Goal: Transaction & Acquisition: Purchase product/service

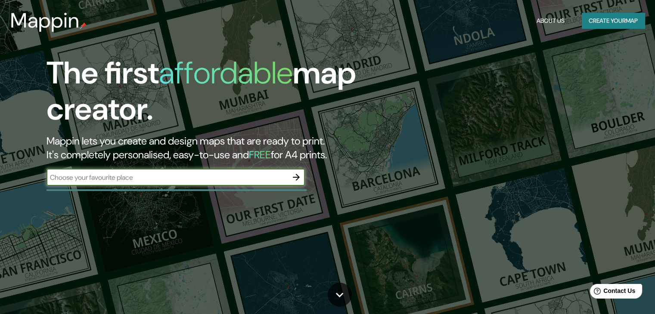
click at [176, 178] on input "text" at bounding box center [167, 178] width 241 height 10
type input "mompox"
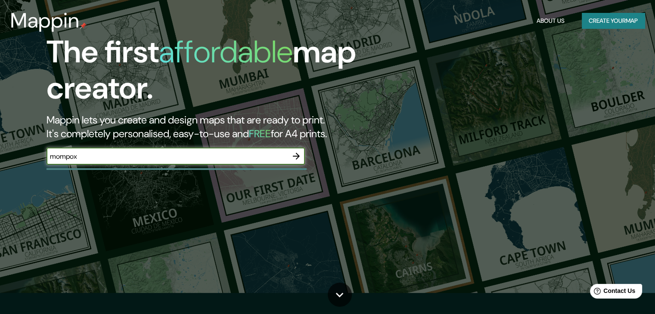
scroll to position [86, 0]
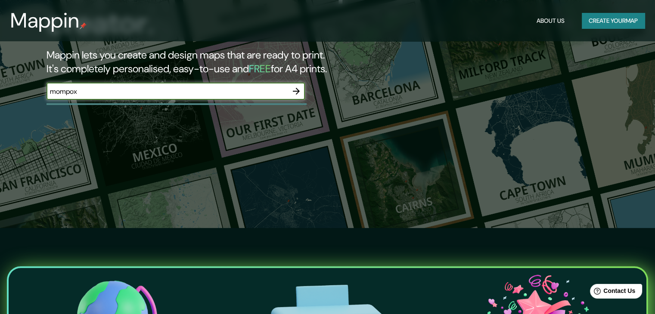
click at [297, 93] on icon "button" at bounding box center [296, 91] width 7 height 7
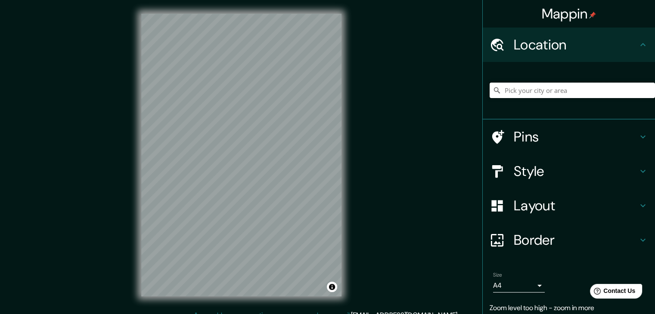
click at [507, 89] on input "Pick your city or area" at bounding box center [572, 91] width 165 height 16
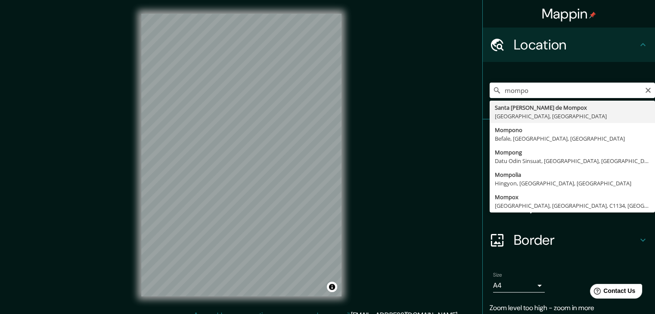
type input "Santa [PERSON_NAME] de Mompox, [GEOGRAPHIC_DATA], [GEOGRAPHIC_DATA]"
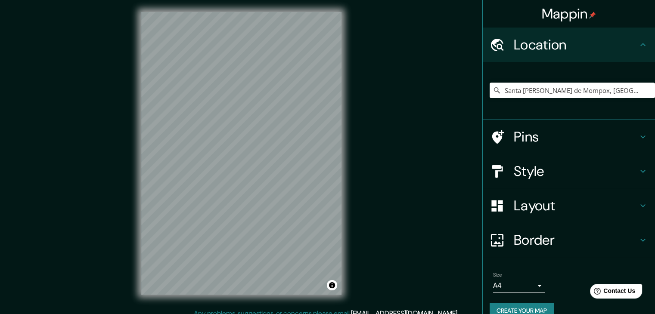
scroll to position [3, 0]
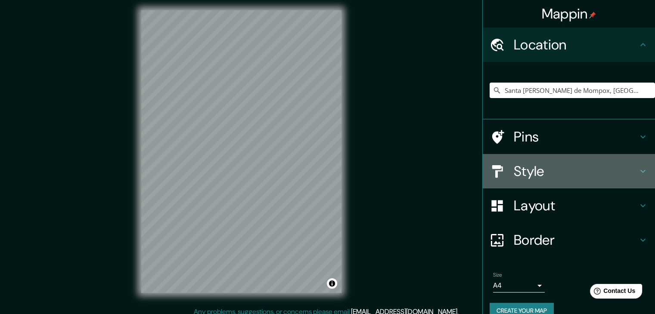
click at [552, 171] on h4 "Style" at bounding box center [576, 171] width 124 height 17
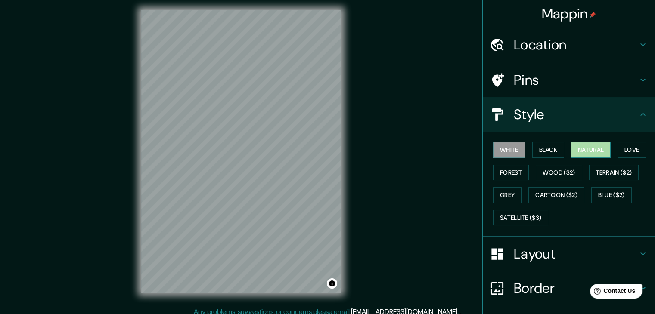
click at [575, 149] on button "Natural" at bounding box center [591, 150] width 40 height 16
click at [625, 151] on button "Love" at bounding box center [632, 150] width 28 height 16
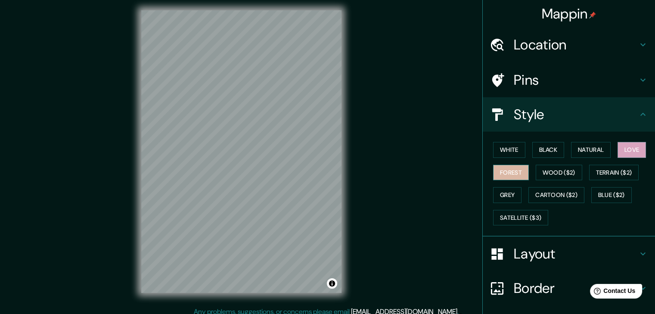
click at [506, 171] on button "Forest" at bounding box center [511, 173] width 36 height 16
click at [544, 170] on button "Wood ($2)" at bounding box center [559, 173] width 47 height 16
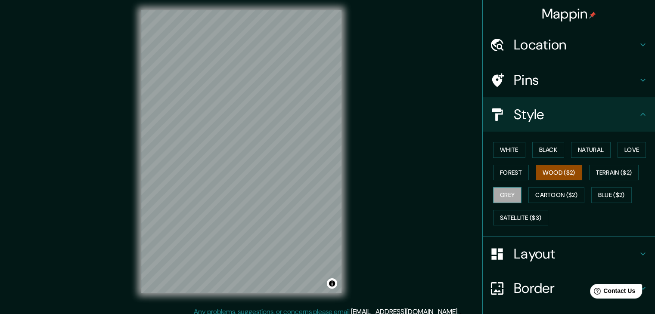
click at [508, 196] on button "Grey" at bounding box center [507, 195] width 28 height 16
click at [537, 200] on button "Cartoon ($2)" at bounding box center [556, 195] width 56 height 16
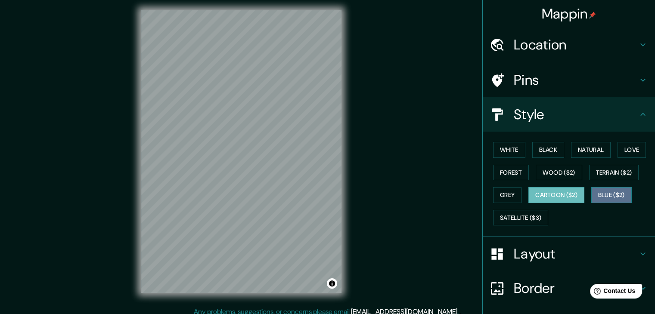
click at [617, 193] on button "Blue ($2)" at bounding box center [611, 195] width 40 height 16
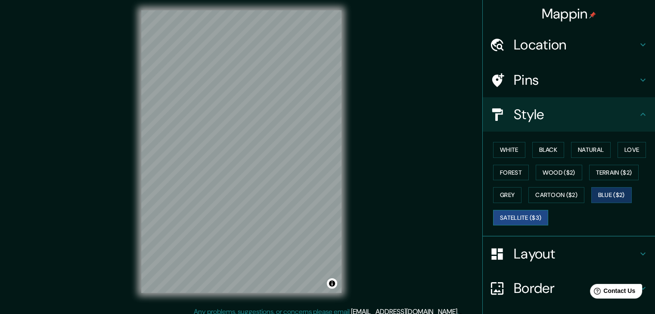
click at [503, 220] on button "Satellite ($3)" at bounding box center [520, 218] width 55 height 16
click at [352, 179] on div "© Mapbox © OpenStreetMap Improve this map © Maxar" at bounding box center [241, 152] width 228 height 310
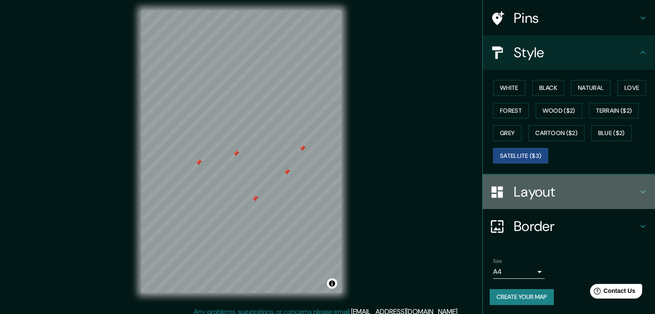
click at [561, 186] on h4 "Layout" at bounding box center [576, 191] width 124 height 17
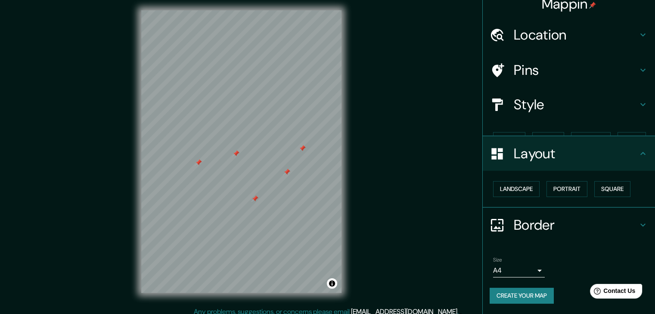
scroll to position [0, 0]
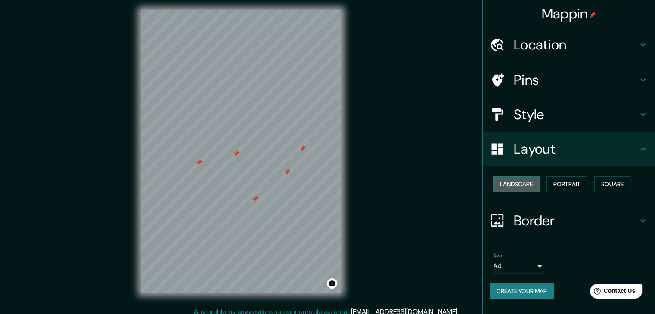
click at [537, 185] on button "Landscape" at bounding box center [516, 185] width 47 height 16
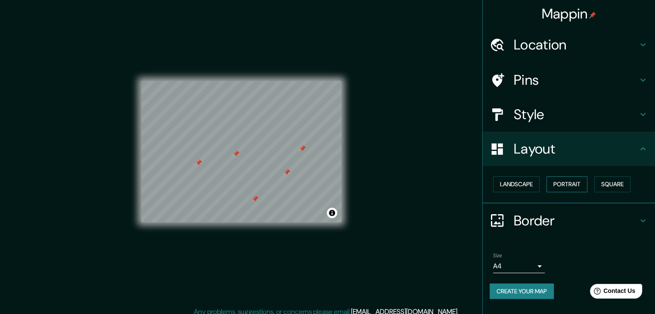
click at [553, 185] on button "Portrait" at bounding box center [566, 185] width 41 height 16
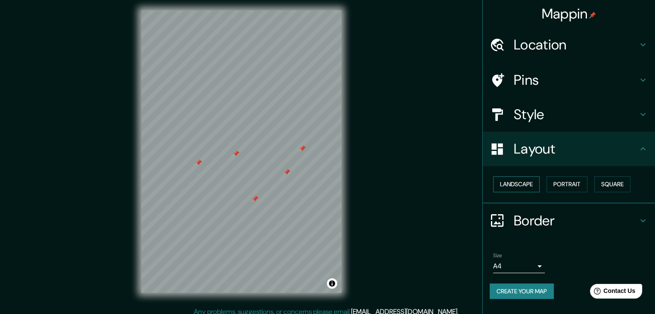
click at [512, 186] on button "Landscape" at bounding box center [516, 185] width 47 height 16
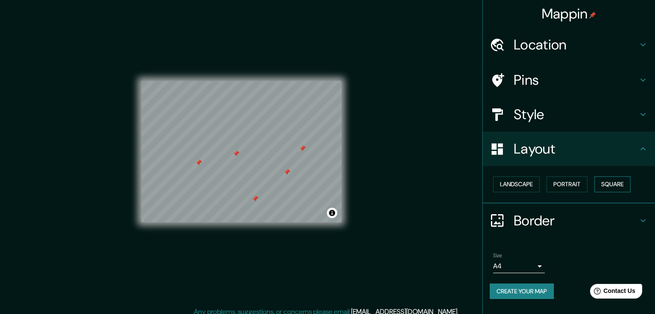
click at [613, 180] on button "Square" at bounding box center [612, 185] width 36 height 16
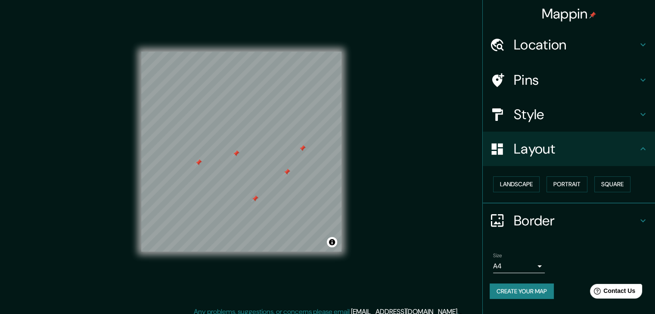
click at [627, 218] on h4 "Border" at bounding box center [576, 220] width 124 height 17
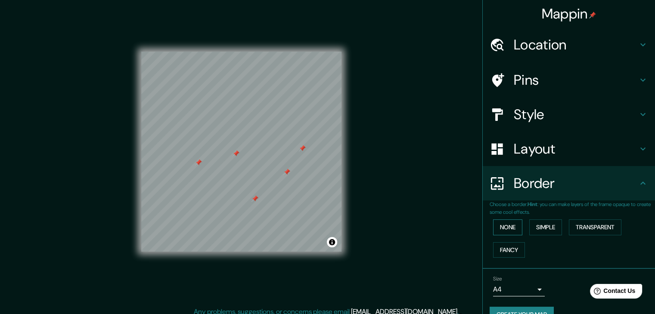
click at [509, 229] on button "None" at bounding box center [507, 228] width 29 height 16
click at [533, 227] on button "Simple" at bounding box center [545, 228] width 33 height 16
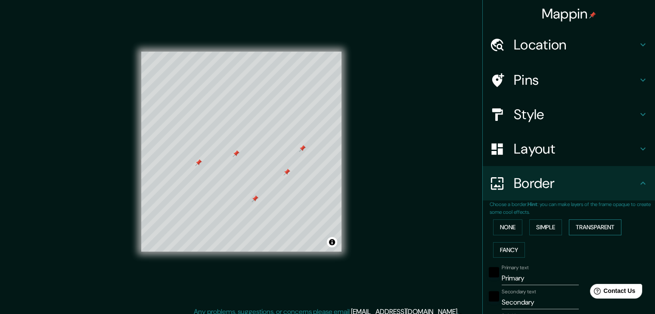
click at [599, 226] on button "Transparent" at bounding box center [595, 228] width 53 height 16
click at [497, 251] on button "Fancy" at bounding box center [509, 250] width 32 height 16
click at [490, 223] on div "None Simple Transparent Fancy" at bounding box center [572, 238] width 165 height 45
click at [498, 225] on button "None" at bounding box center [507, 228] width 29 height 16
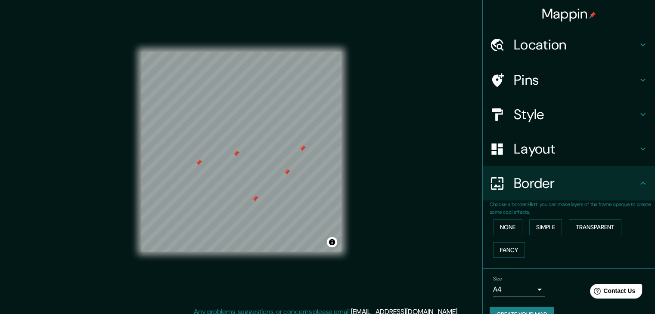
click at [577, 78] on h4 "Pins" at bounding box center [576, 79] width 124 height 17
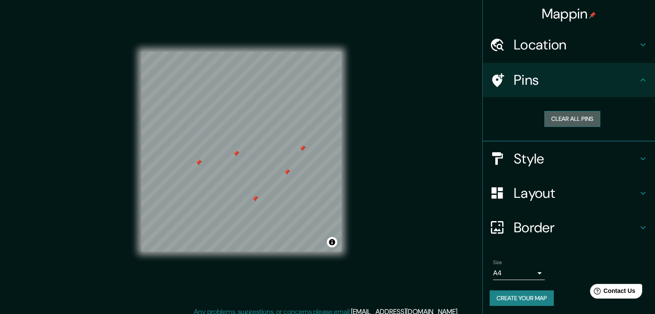
click at [578, 119] on button "Clear all pins" at bounding box center [572, 119] width 56 height 16
click at [586, 49] on h4 "Location" at bounding box center [576, 44] width 124 height 17
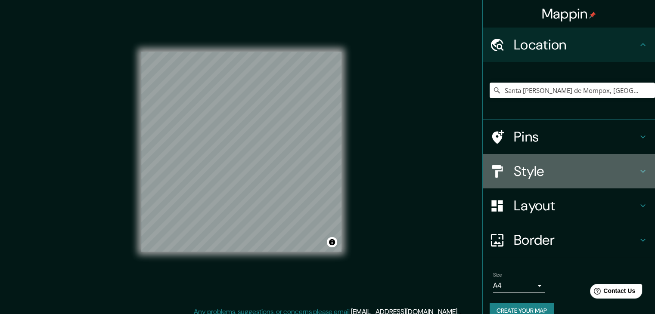
click at [570, 175] on h4 "Style" at bounding box center [576, 171] width 124 height 17
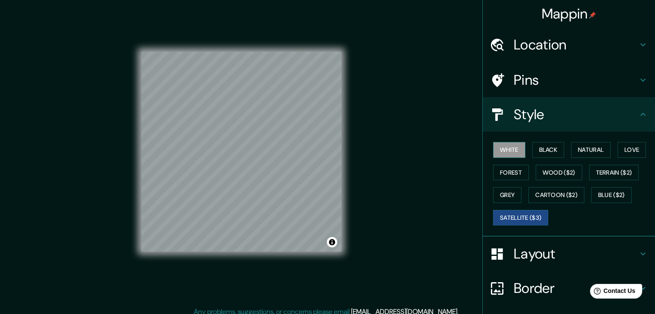
click at [500, 145] on button "White" at bounding box center [509, 150] width 32 height 16
click at [552, 148] on button "Black" at bounding box center [548, 150] width 32 height 16
click at [499, 150] on button "White" at bounding box center [509, 150] width 32 height 16
click at [509, 212] on button "Satellite ($3)" at bounding box center [520, 218] width 55 height 16
click at [505, 147] on button "White" at bounding box center [509, 150] width 32 height 16
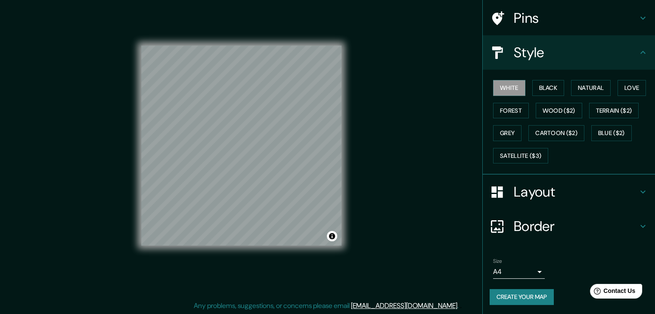
scroll to position [10, 0]
click at [518, 298] on button "Create your map" at bounding box center [522, 297] width 64 height 16
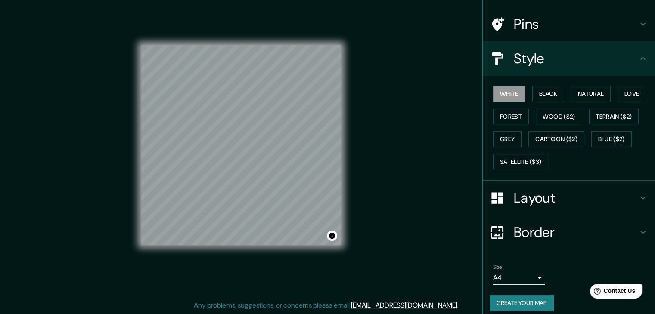
scroll to position [62, 0]
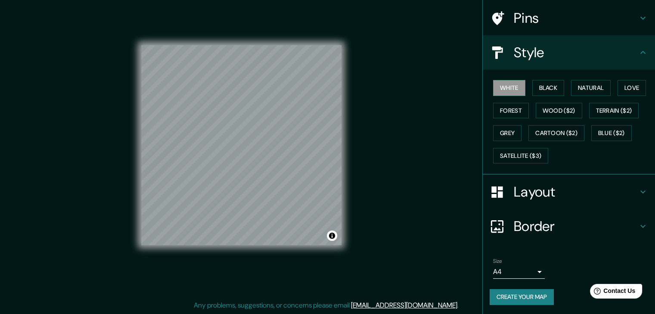
click at [528, 272] on body "Mappin Location [GEOGRAPHIC_DATA][PERSON_NAME], [GEOGRAPHIC_DATA], [GEOGRAPHIC_…" at bounding box center [327, 147] width 655 height 314
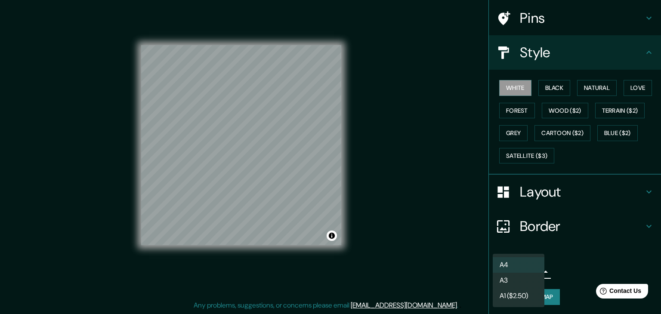
click at [537, 263] on li "A4" at bounding box center [519, 266] width 52 height 16
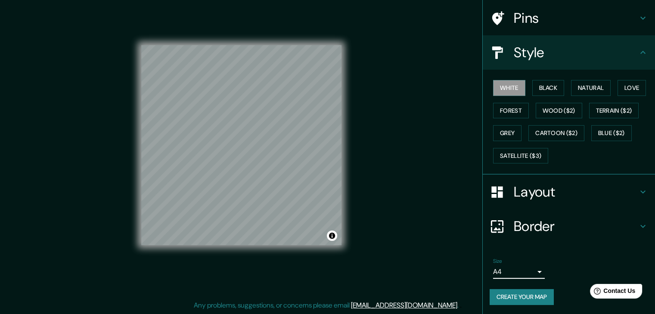
click at [541, 292] on button "Create your map" at bounding box center [522, 297] width 64 height 16
click at [528, 189] on h4 "Layout" at bounding box center [576, 191] width 124 height 17
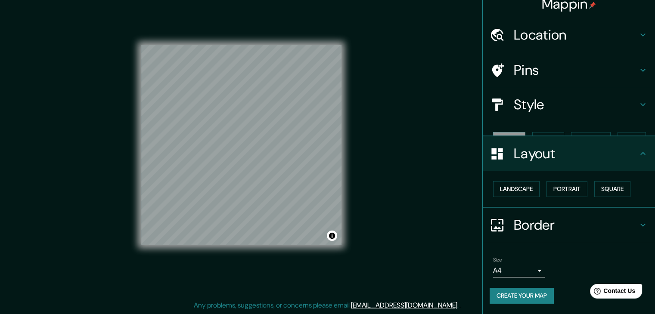
scroll to position [0, 0]
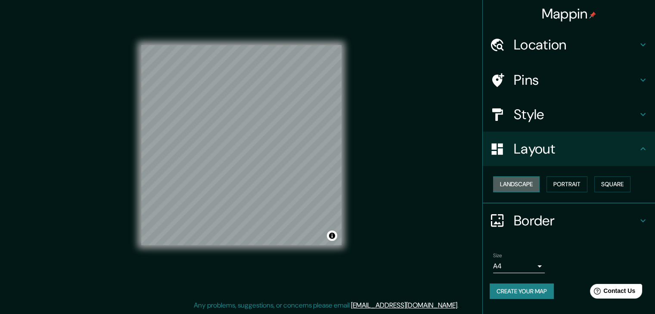
click at [524, 185] on button "Landscape" at bounding box center [516, 185] width 47 height 16
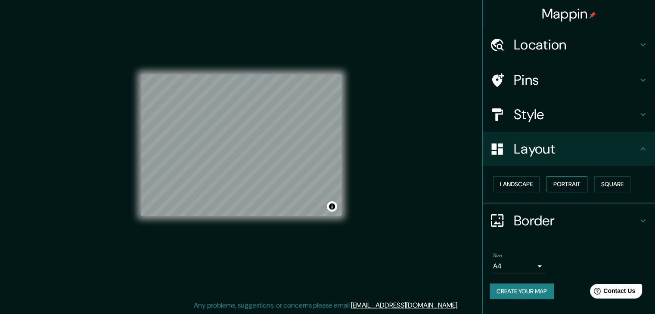
click at [554, 183] on button "Portrait" at bounding box center [566, 185] width 41 height 16
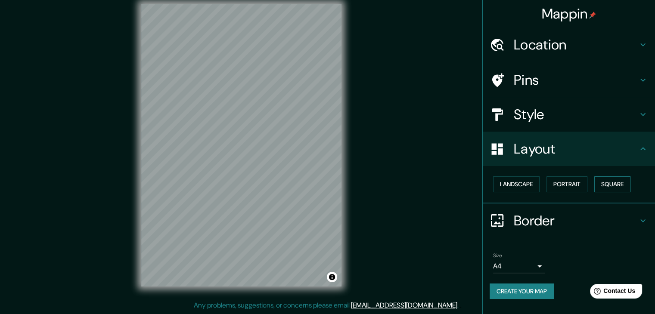
click at [605, 180] on button "Square" at bounding box center [612, 185] width 36 height 16
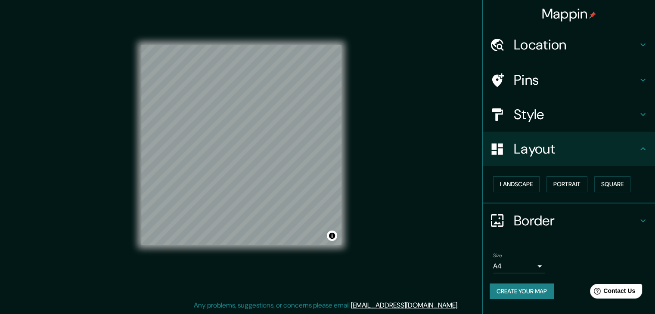
click at [135, 147] on div "© Mapbox © OpenStreetMap Improve this map" at bounding box center [241, 145] width 228 height 310
click at [545, 106] on h4 "Style" at bounding box center [576, 114] width 124 height 17
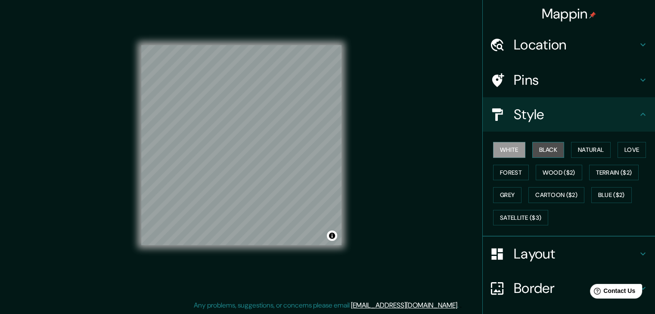
click at [542, 147] on button "Black" at bounding box center [548, 150] width 32 height 16
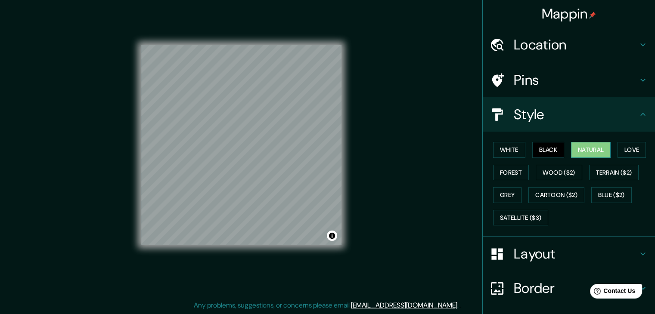
click at [586, 150] on button "Natural" at bounding box center [591, 150] width 40 height 16
click at [101, 94] on div "Mappin Location [GEOGRAPHIC_DATA][PERSON_NAME], [GEOGRAPHIC_DATA], [GEOGRAPHIC_…" at bounding box center [327, 152] width 655 height 324
click at [532, 251] on h4 "Layout" at bounding box center [576, 253] width 124 height 17
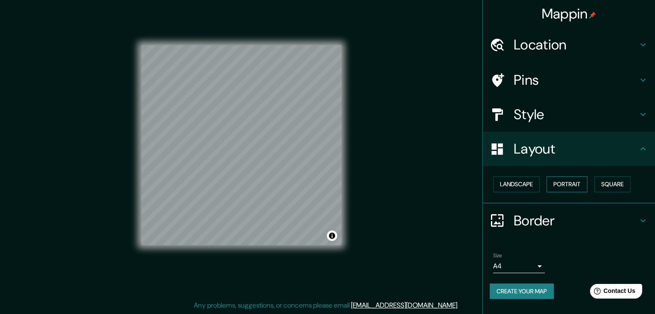
click at [580, 183] on button "Portrait" at bounding box center [566, 185] width 41 height 16
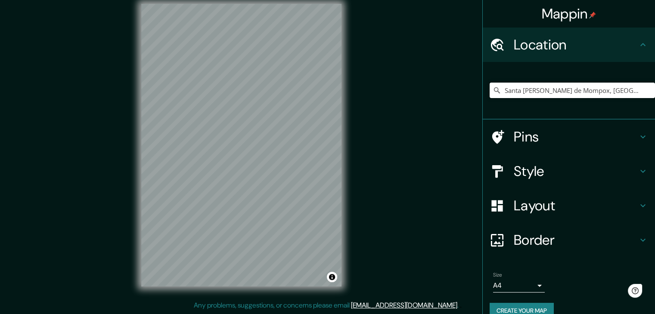
click at [539, 96] on input "Santa [PERSON_NAME] de Mompox, [GEOGRAPHIC_DATA], [GEOGRAPHIC_DATA]" at bounding box center [572, 91] width 165 height 16
click at [624, 86] on input "Santa [PERSON_NAME] de Mompox, [GEOGRAPHIC_DATA], [GEOGRAPHIC_DATA]" at bounding box center [572, 91] width 165 height 16
click at [635, 88] on input "Santa [PERSON_NAME] de Mompox, [GEOGRAPHIC_DATA], [GEOGRAPHIC_DATA]" at bounding box center [572, 91] width 165 height 16
click at [628, 90] on input "Santa [PERSON_NAME] de Mompox, [GEOGRAPHIC_DATA], [GEOGRAPHIC_DATA]" at bounding box center [572, 91] width 165 height 16
drag, startPoint x: 623, startPoint y: 90, endPoint x: 618, endPoint y: 90, distance: 4.7
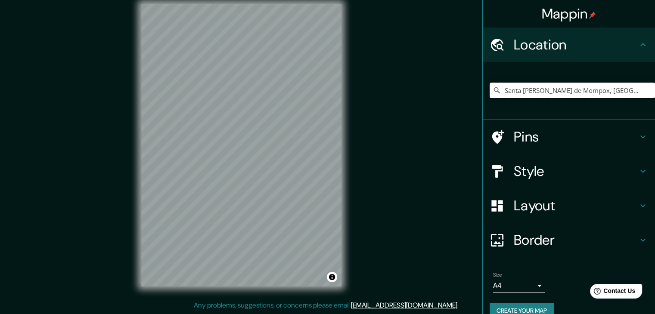
click at [621, 90] on input "Santa [PERSON_NAME] de Mompox, [GEOGRAPHIC_DATA], [GEOGRAPHIC_DATA]" at bounding box center [572, 91] width 165 height 16
click at [599, 91] on input "Santa [PERSON_NAME] de Mompox, [GEOGRAPHIC_DATA], [GEOGRAPHIC_DATA]" at bounding box center [572, 91] width 165 height 16
click at [585, 92] on input "Santa [PERSON_NAME] de Mompox, [GEOGRAPHIC_DATA], [GEOGRAPHIC_DATA]" at bounding box center [572, 91] width 165 height 16
click at [623, 96] on input "Santa [PERSON_NAME] de Mompox, [GEOGRAPHIC_DATA], [GEOGRAPHIC_DATA]" at bounding box center [572, 91] width 165 height 16
click at [633, 90] on input "Santa [PERSON_NAME] de Mompox, [GEOGRAPHIC_DATA], [GEOGRAPHIC_DATA]" at bounding box center [572, 91] width 165 height 16
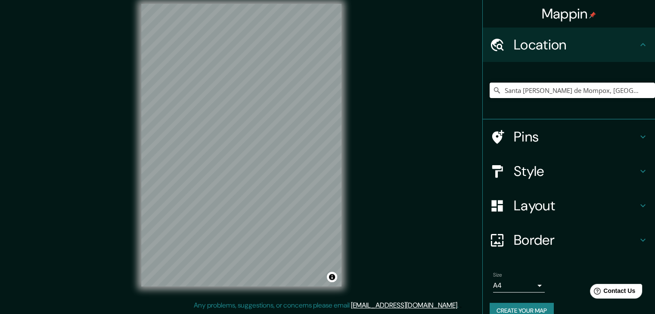
drag, startPoint x: 629, startPoint y: 90, endPoint x: 571, endPoint y: 90, distance: 57.7
click at [571, 90] on input "Santa [PERSON_NAME] de Mompox, [GEOGRAPHIC_DATA], [GEOGRAPHIC_DATA]" at bounding box center [572, 91] width 165 height 16
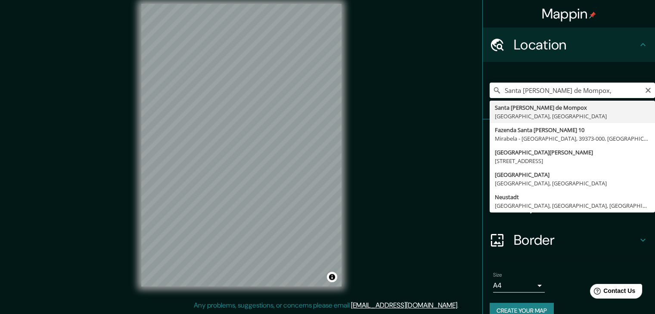
type input "Santa [PERSON_NAME] de Mompox, [GEOGRAPHIC_DATA], [GEOGRAPHIC_DATA]"
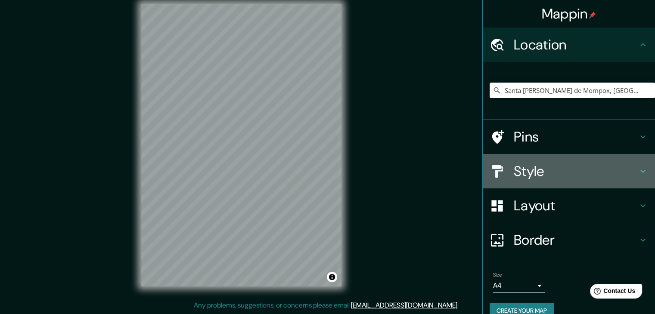
click at [626, 173] on h4 "Style" at bounding box center [576, 171] width 124 height 17
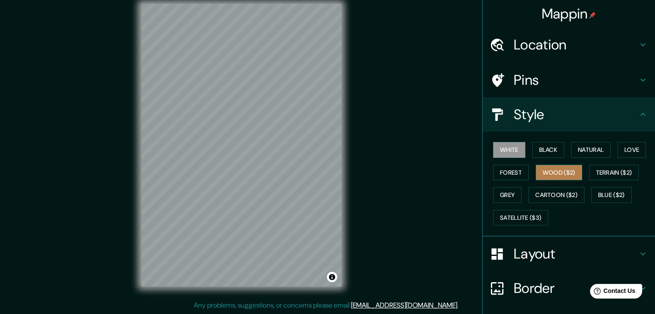
click at [551, 169] on button "Wood ($2)" at bounding box center [559, 173] width 47 height 16
click at [496, 149] on button "White" at bounding box center [509, 150] width 32 height 16
click at [549, 175] on button "Wood ($2)" at bounding box center [559, 173] width 47 height 16
click at [546, 150] on button "Black" at bounding box center [548, 150] width 32 height 16
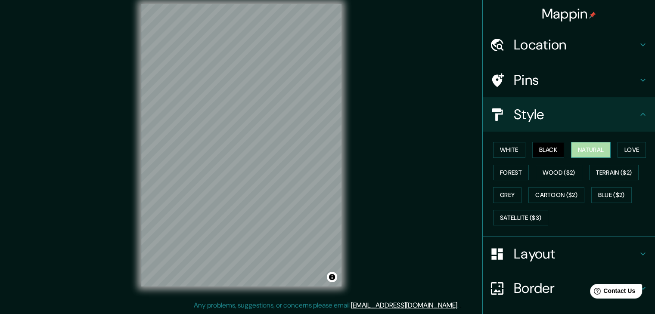
click at [584, 150] on button "Natural" at bounding box center [591, 150] width 40 height 16
click at [604, 147] on button "Natural" at bounding box center [591, 150] width 40 height 16
click at [618, 149] on button "Love" at bounding box center [632, 150] width 28 height 16
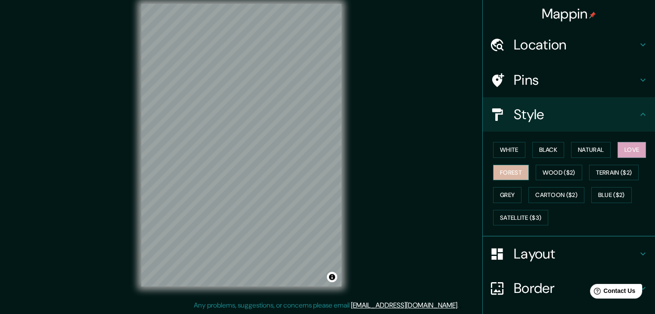
click at [508, 167] on button "Forest" at bounding box center [511, 173] width 36 height 16
click at [499, 192] on button "Grey" at bounding box center [507, 195] width 28 height 16
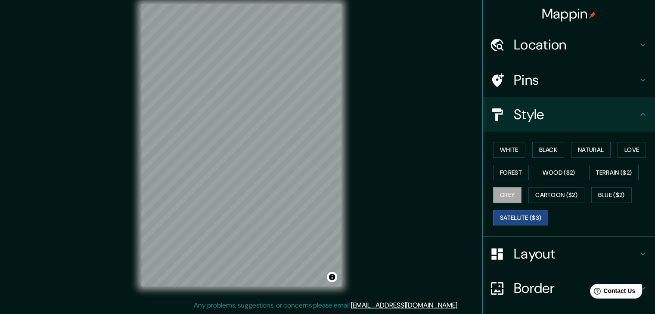
click at [501, 219] on button "Satellite ($3)" at bounding box center [520, 218] width 55 height 16
